Goal: Information Seeking & Learning: Learn about a topic

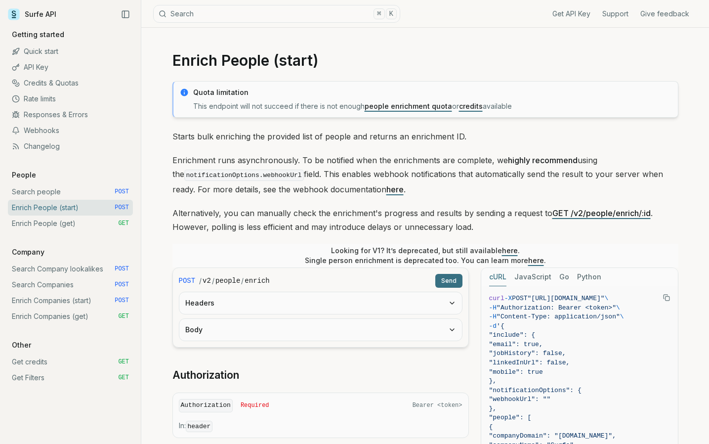
click at [437, 106] on link "people enrichment quota" at bounding box center [408, 106] width 87 height 8
click at [470, 110] on link "credits" at bounding box center [471, 106] width 24 height 8
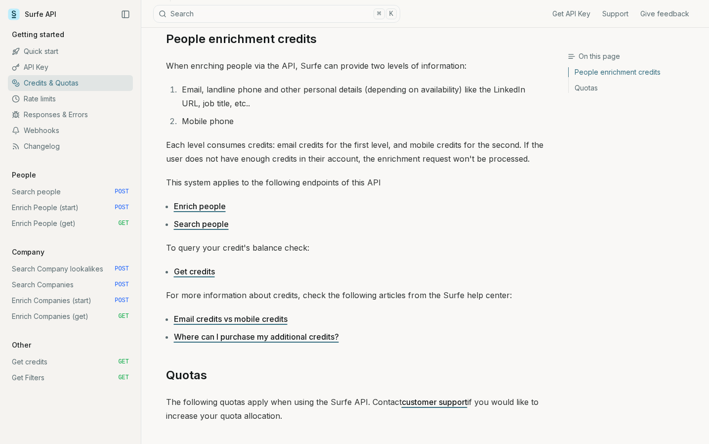
scroll to position [123, 0]
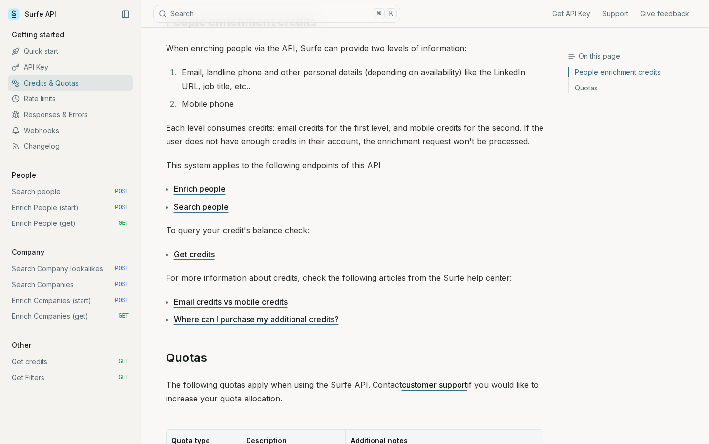
click at [216, 191] on link "Enrich people" at bounding box center [200, 189] width 52 height 10
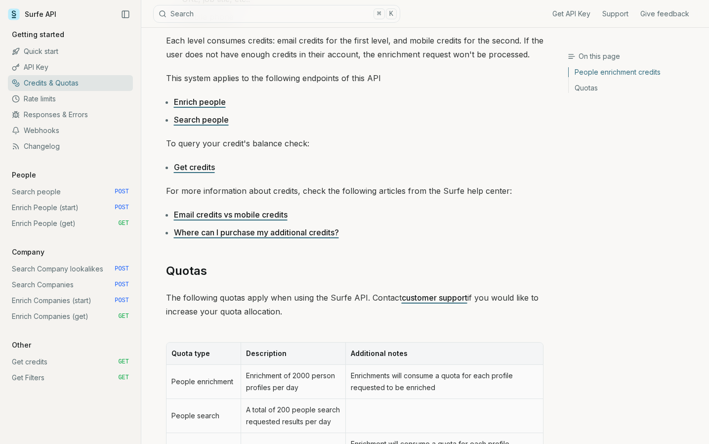
scroll to position [239, 0]
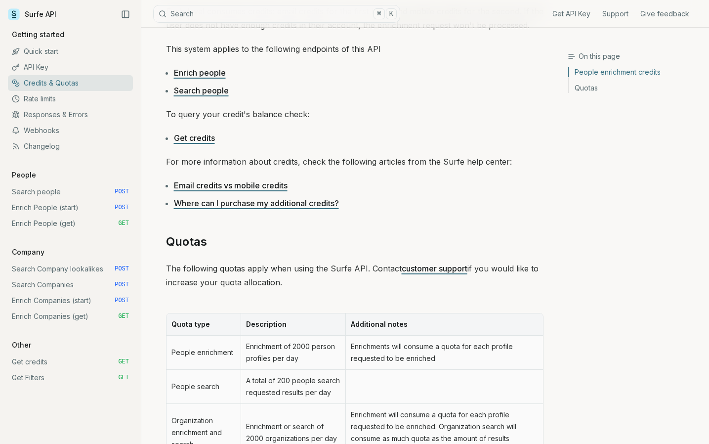
click at [286, 284] on p "The following quotas apply when using the Surfe API. Contact customer support i…" at bounding box center [355, 276] width 378 height 28
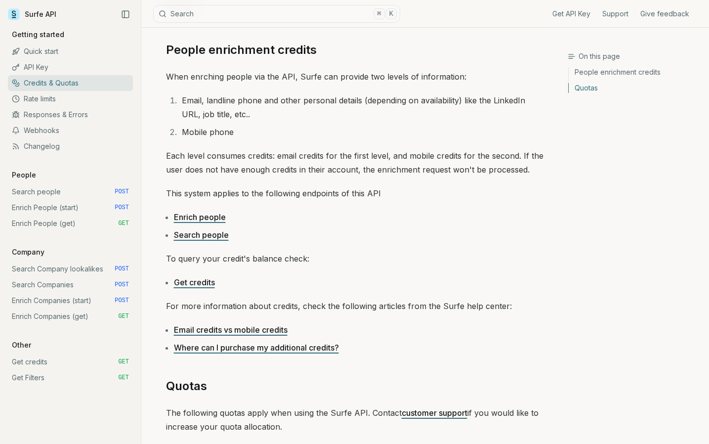
scroll to position [0, 0]
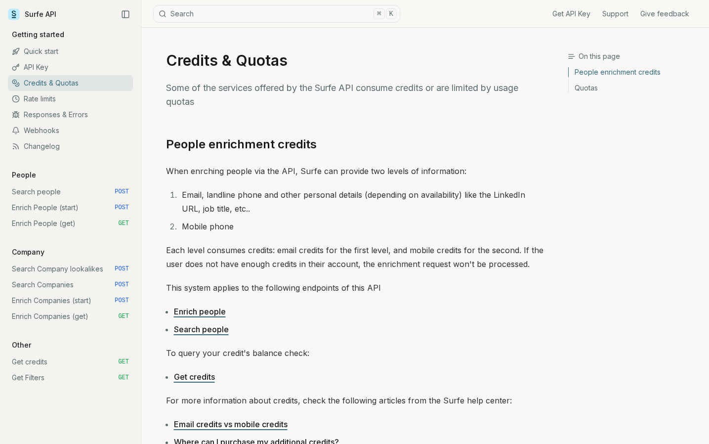
click at [64, 101] on link "Rate limits" at bounding box center [70, 99] width 125 height 16
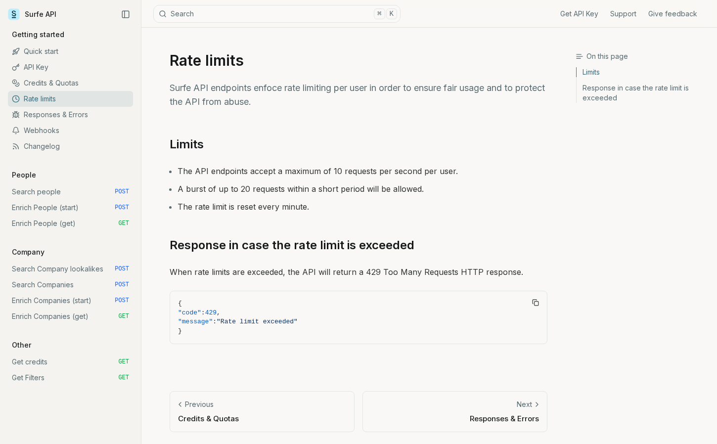
click at [68, 119] on link "Responses & Errors" at bounding box center [70, 115] width 125 height 16
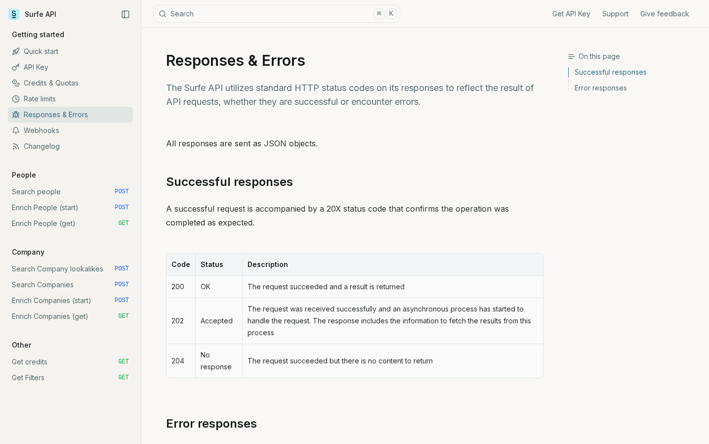
click at [65, 45] on link "Quick start" at bounding box center [70, 52] width 125 height 16
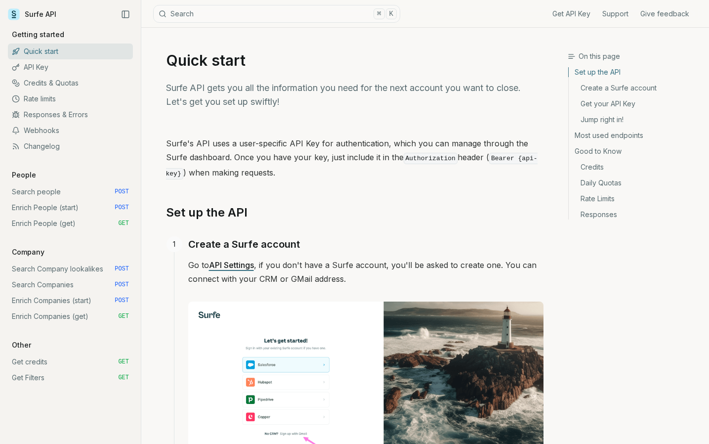
click at [62, 118] on link "Responses & Errors" at bounding box center [70, 115] width 125 height 16
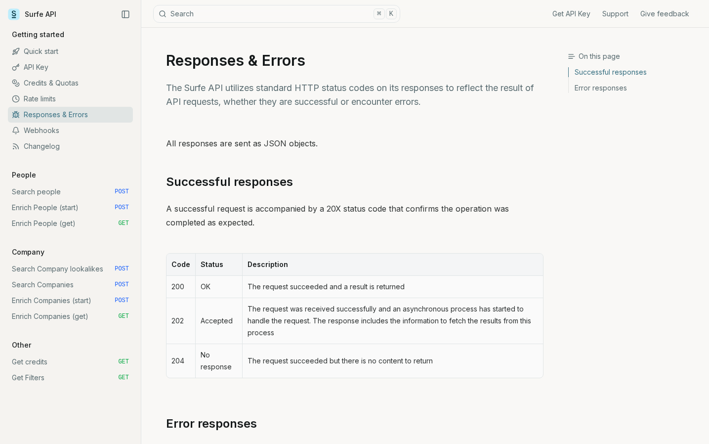
click at [60, 101] on link "Rate limits" at bounding box center [70, 99] width 125 height 16
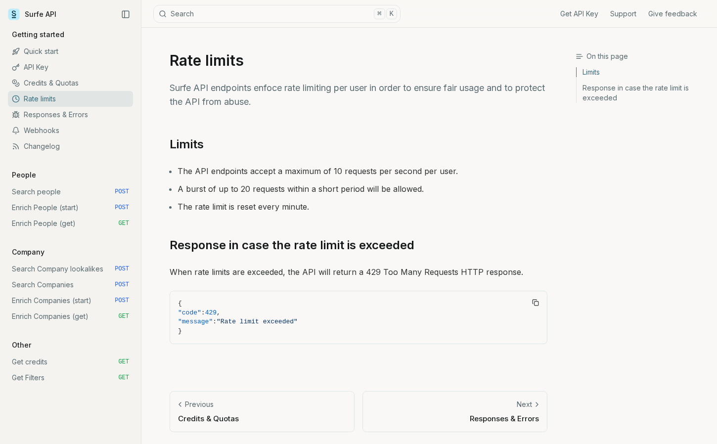
click at [61, 85] on link "Credits & Quotas" at bounding box center [70, 83] width 125 height 16
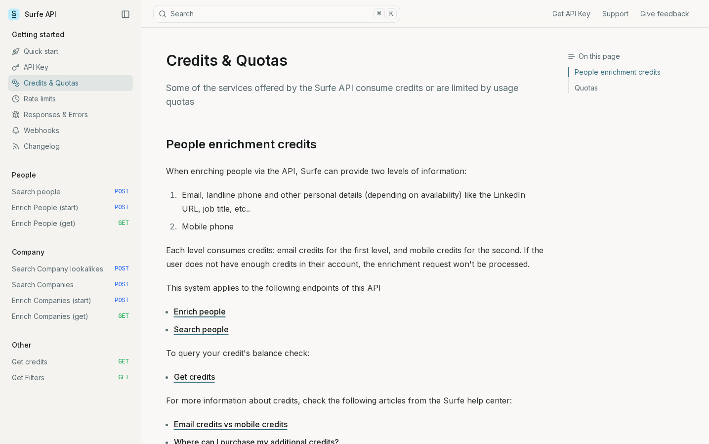
click at [56, 72] on link "API Key" at bounding box center [70, 67] width 125 height 16
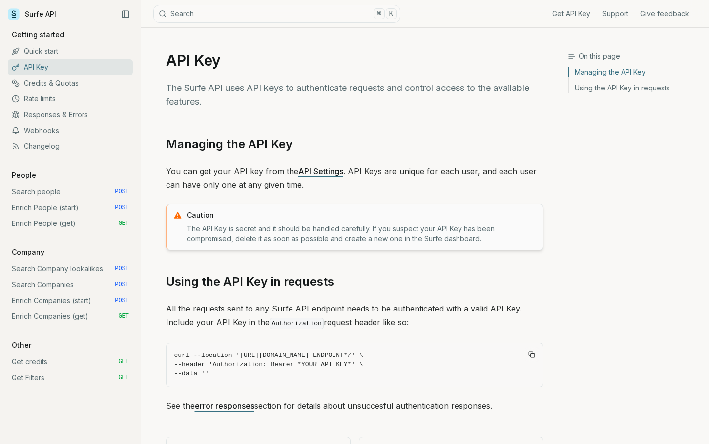
click at [62, 52] on link "Quick start" at bounding box center [70, 52] width 125 height 16
